Goal: Browse casually: Explore the website without a specific task or goal

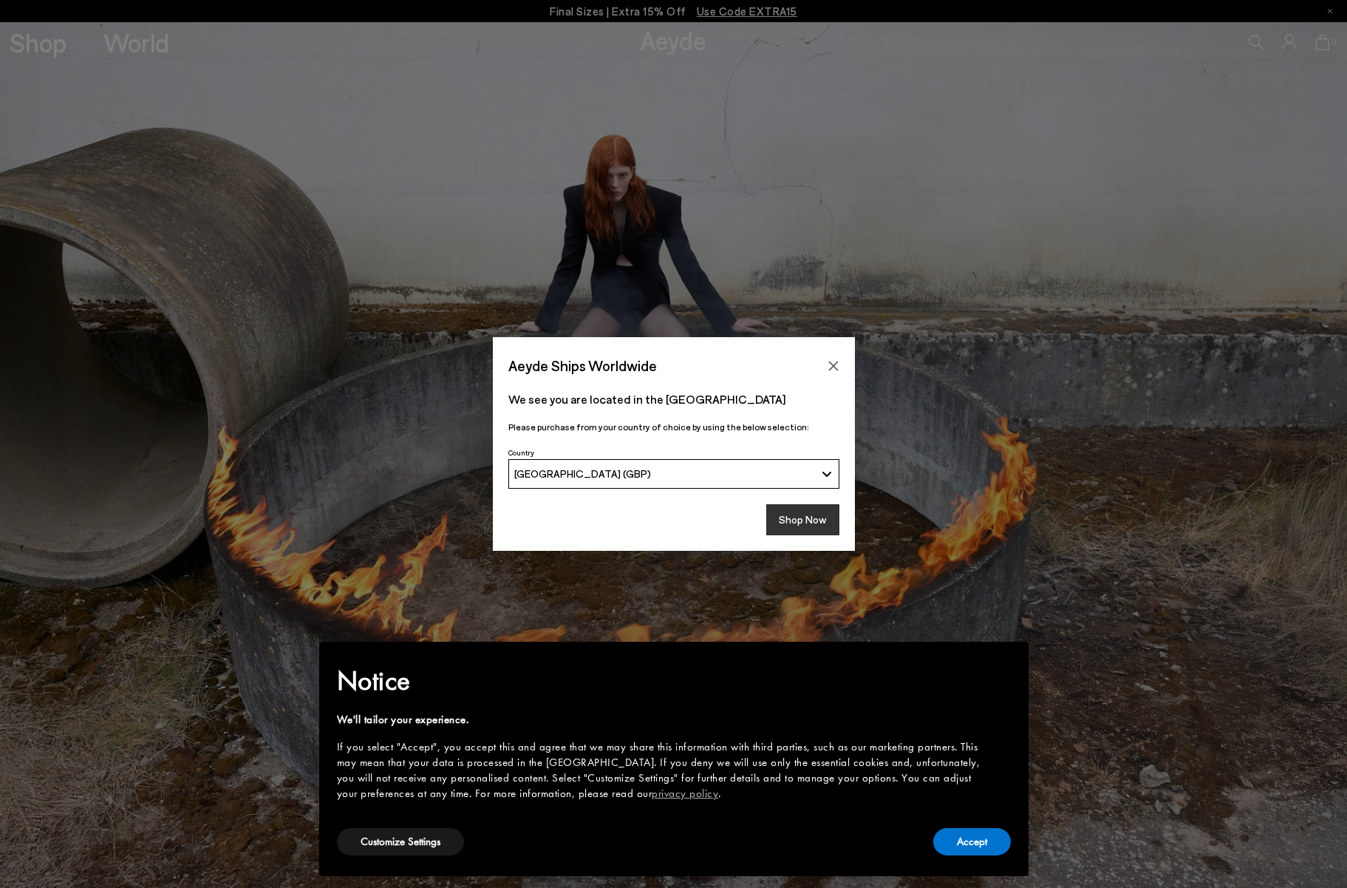
click at [789, 516] on button "Shop Now" at bounding box center [802, 519] width 73 height 31
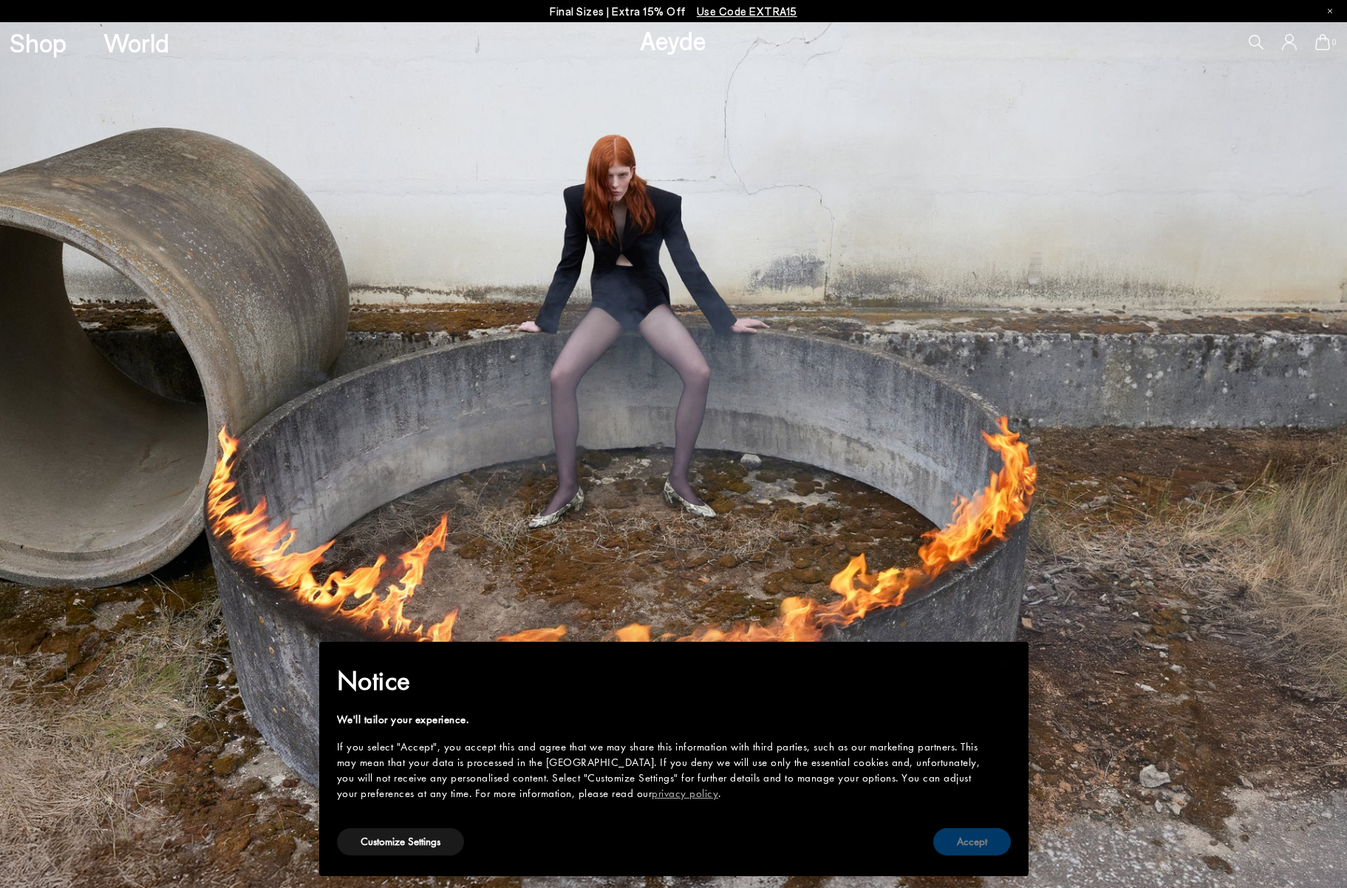
click at [957, 844] on button "Accept" at bounding box center [972, 841] width 78 height 27
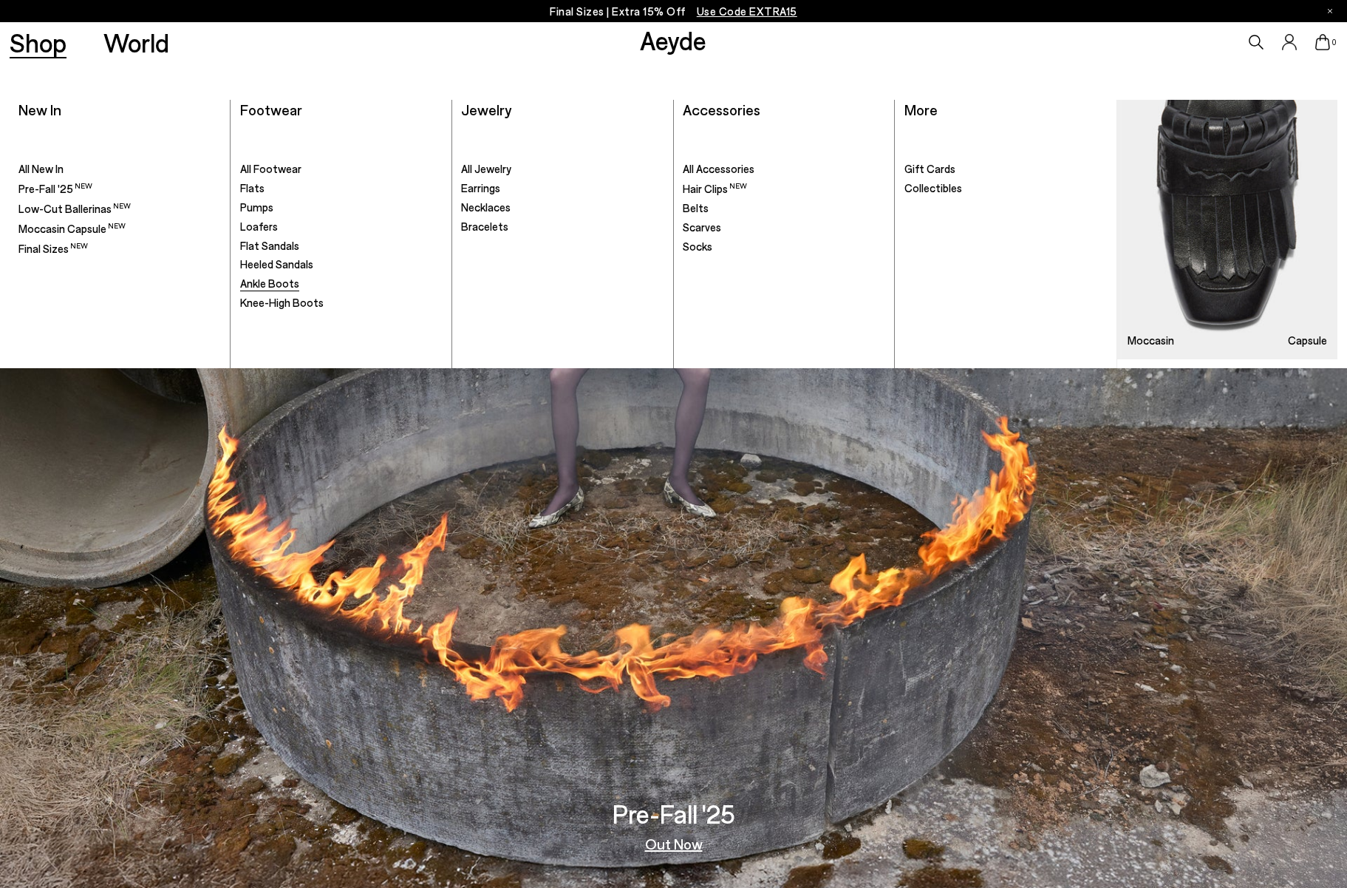
click at [265, 282] on span "Ankle Boots" at bounding box center [269, 282] width 59 height 13
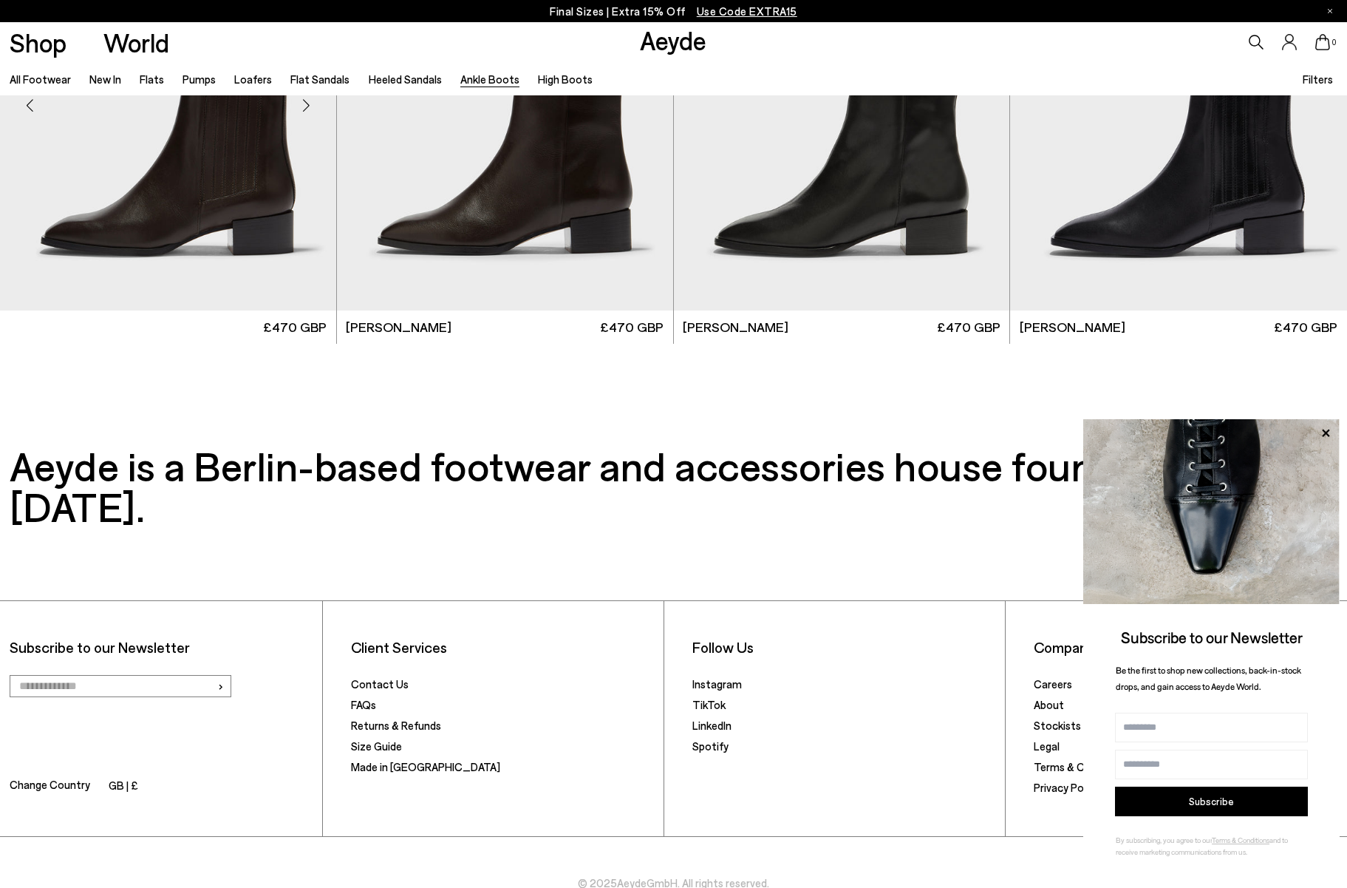
scroll to position [3851, 0]
click at [1324, 432] on icon at bounding box center [1325, 432] width 7 height 7
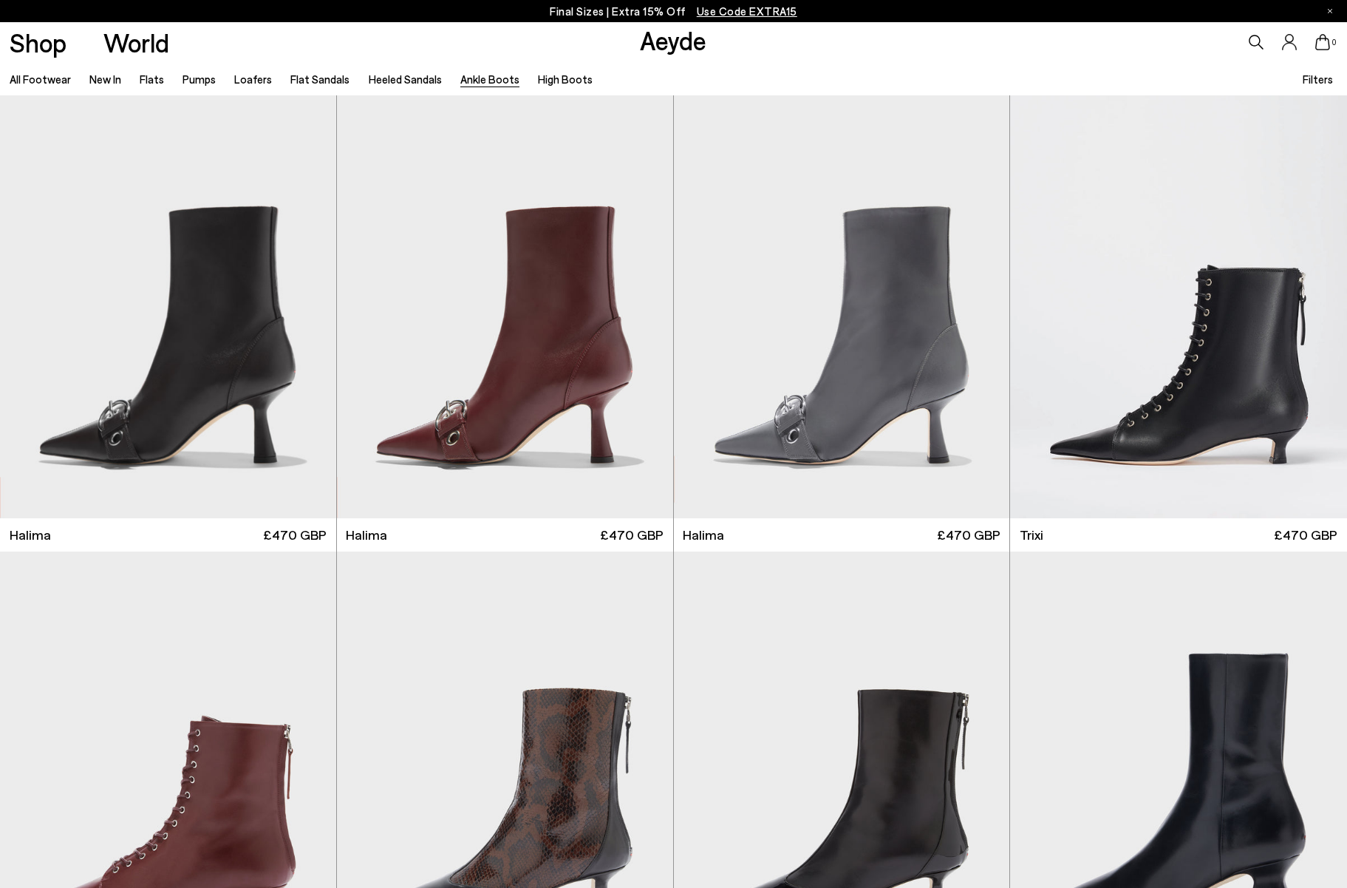
scroll to position [0, 0]
click at [143, 81] on link "Flats" at bounding box center [152, 78] width 24 height 13
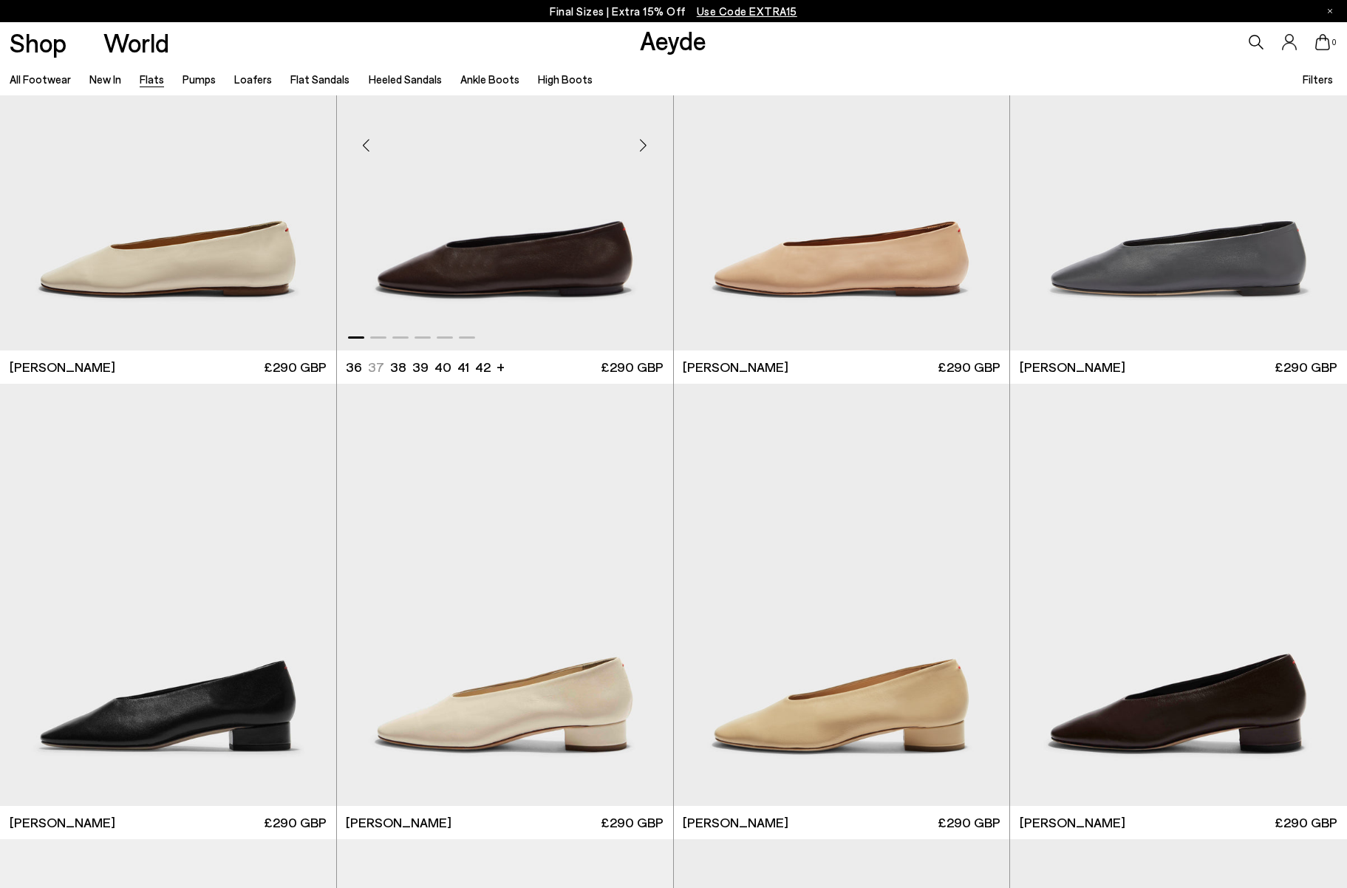
scroll to position [4277, 0]
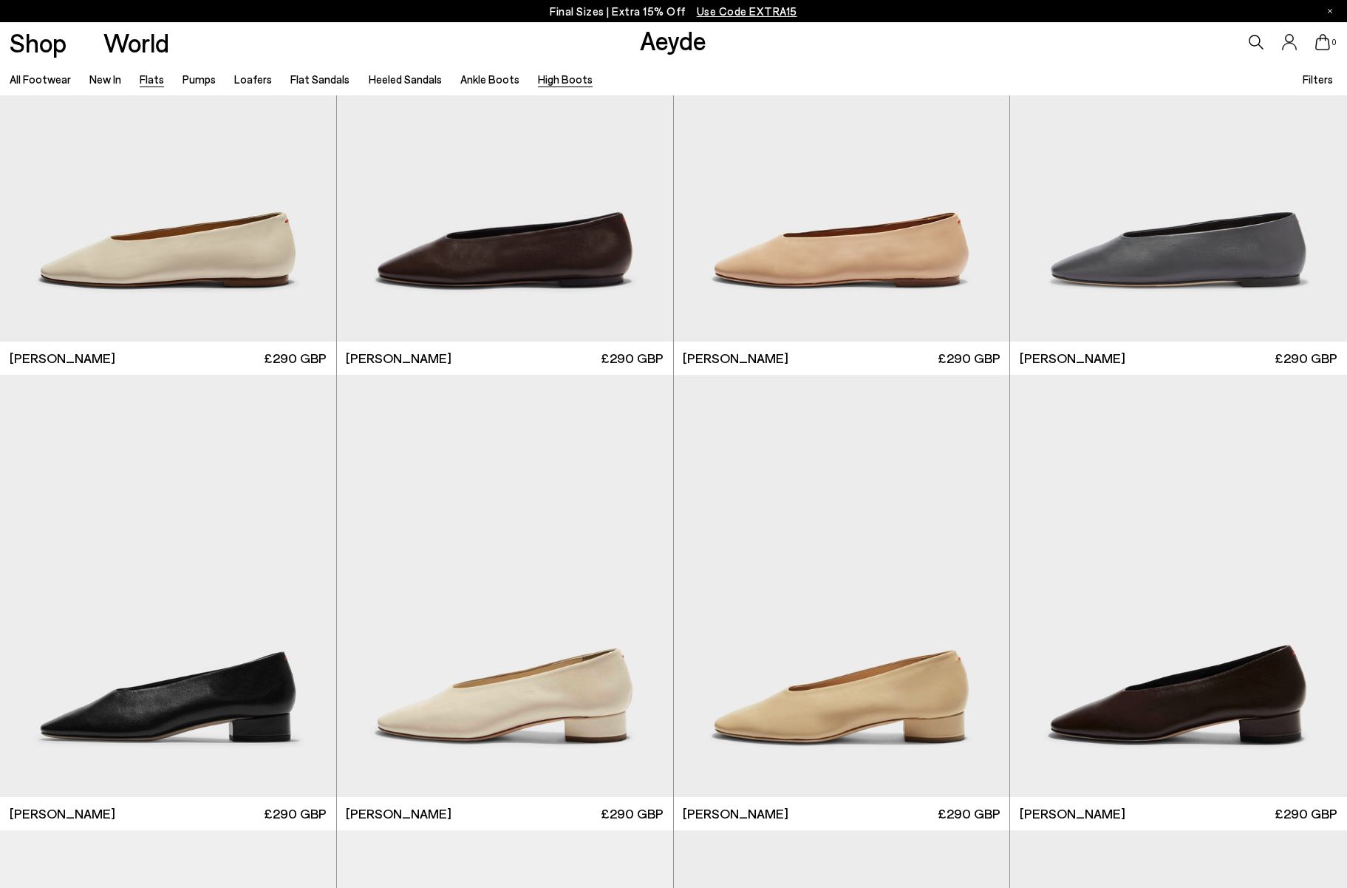
click at [538, 78] on link "High Boots" at bounding box center [565, 78] width 55 height 13
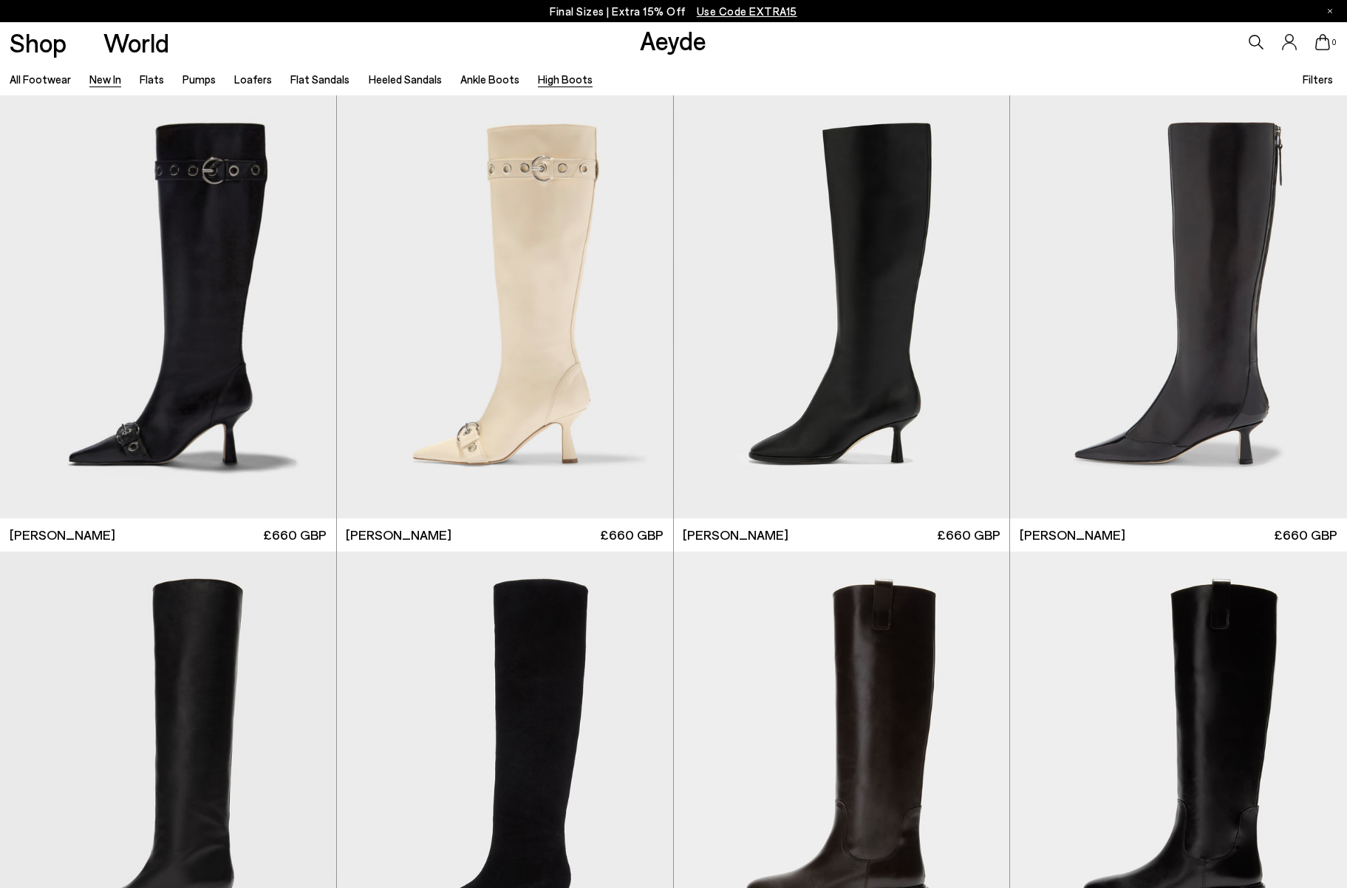
click at [104, 78] on link "New In" at bounding box center [105, 78] width 32 height 13
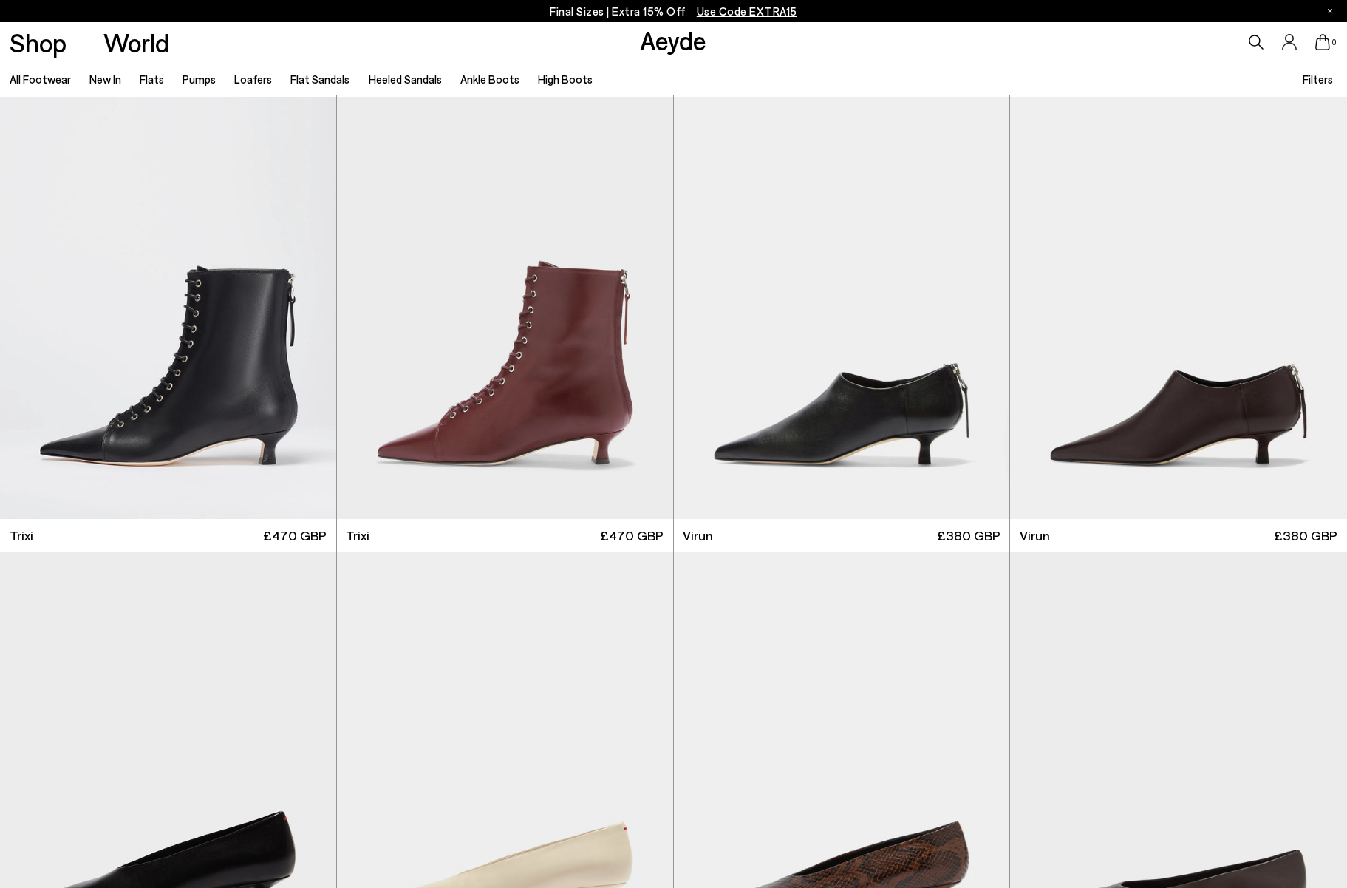
scroll to position [6696, 0]
